Goal: Information Seeking & Learning: Learn about a topic

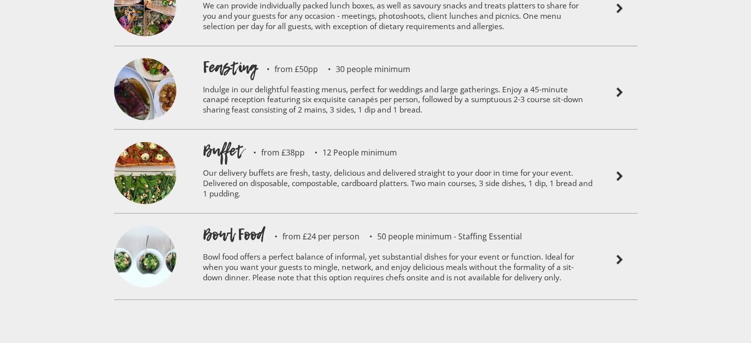
scroll to position [2370, 0]
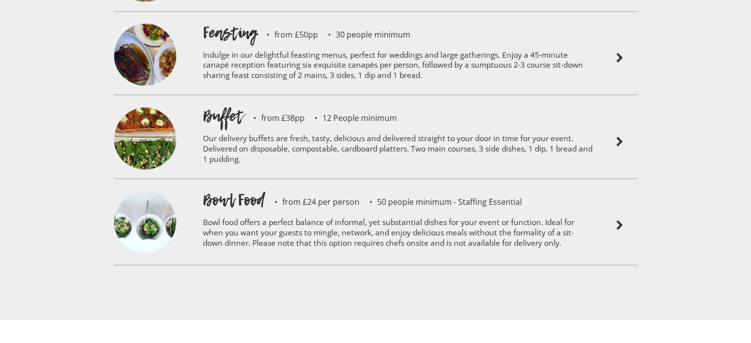
click at [214, 105] on h1 "Buffet" at bounding box center [223, 116] width 40 height 22
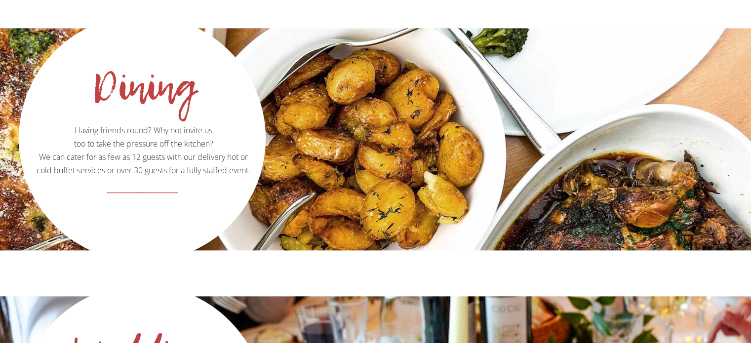
scroll to position [1136, 0]
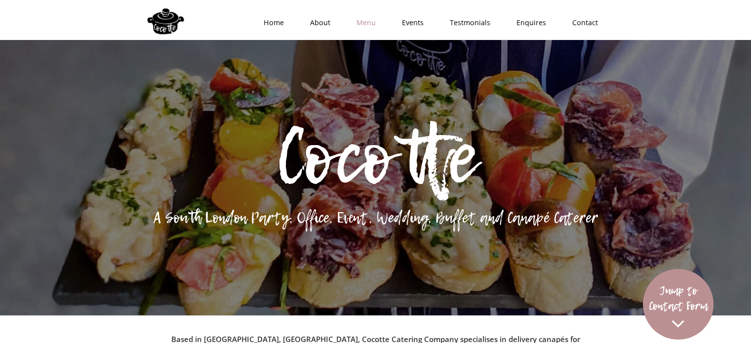
click at [363, 23] on link "Menu" at bounding box center [362, 23] width 45 height 30
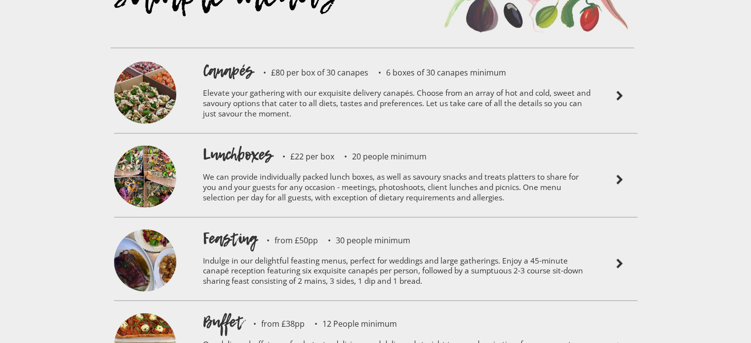
scroll to position [2204, 0]
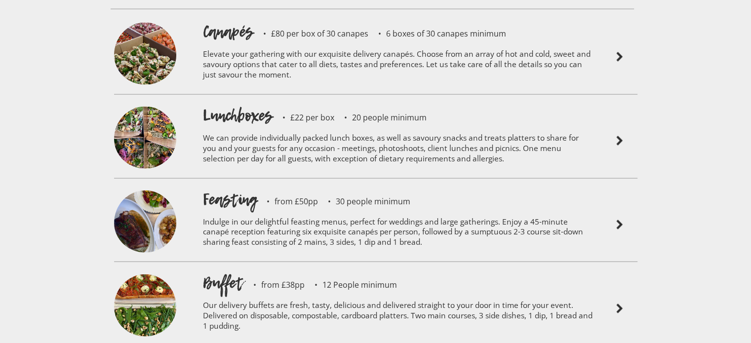
click at [240, 272] on h1 "Buffet" at bounding box center [223, 283] width 40 height 22
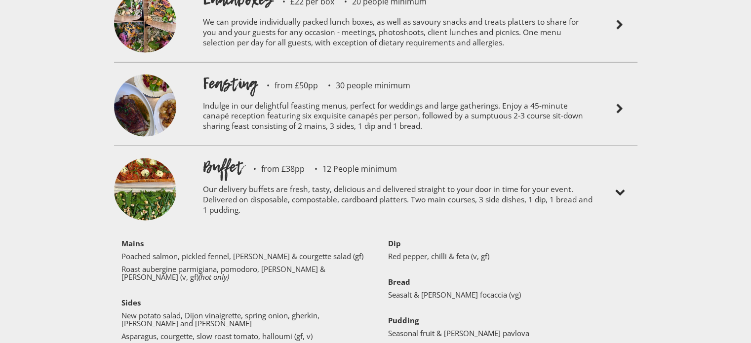
scroll to position [2401, 0]
